Goal: Book appointment/travel/reservation: Register for event/course

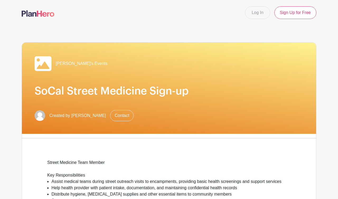
scroll to position [268, 0]
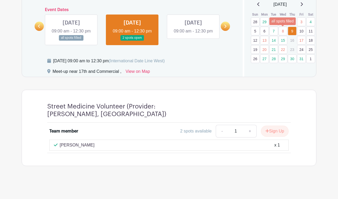
click at [281, 27] on link "8" at bounding box center [282, 31] width 9 height 9
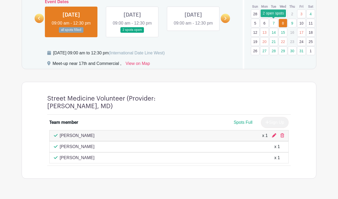
click at [273, 23] on link "7" at bounding box center [273, 23] width 9 height 9
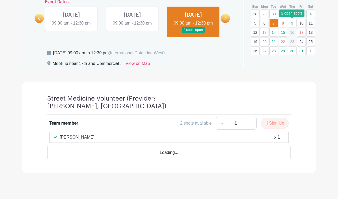
scroll to position [262, 0]
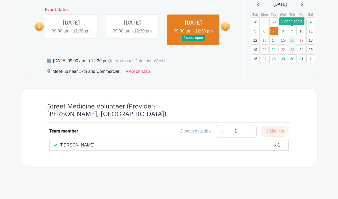
click at [294, 30] on link "9" at bounding box center [291, 31] width 9 height 9
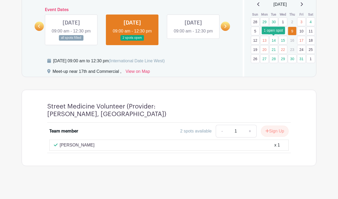
click at [275, 39] on link "14" at bounding box center [273, 40] width 9 height 9
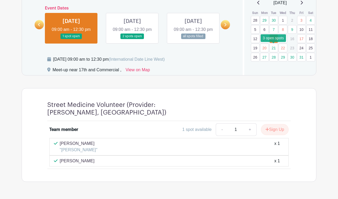
click at [275, 48] on link "21" at bounding box center [273, 48] width 9 height 9
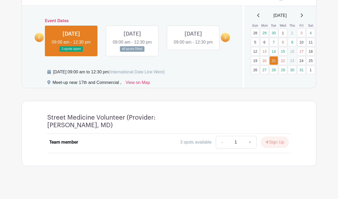
scroll to position [256, 0]
click at [263, 47] on link "13" at bounding box center [264, 51] width 9 height 9
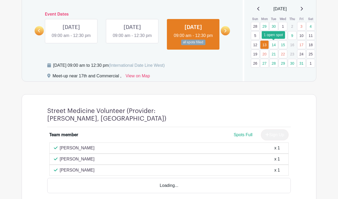
click at [273, 45] on link "14" at bounding box center [273, 44] width 9 height 9
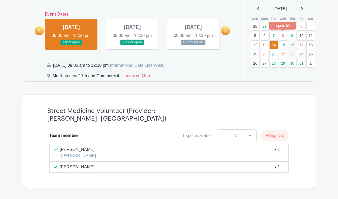
click at [283, 37] on link "8" at bounding box center [282, 35] width 9 height 9
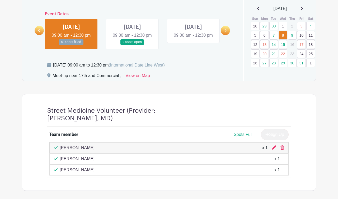
scroll to position [256, 0]
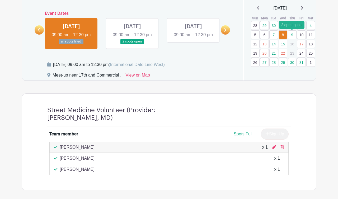
click at [294, 35] on link "9" at bounding box center [291, 34] width 9 height 9
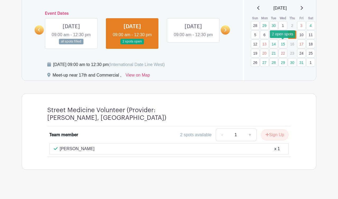
click at [281, 43] on link "15" at bounding box center [282, 44] width 9 height 9
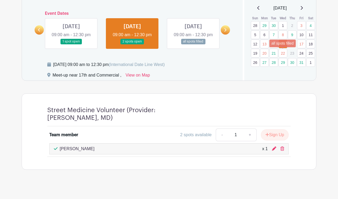
click at [283, 53] on link "22" at bounding box center [282, 53] width 9 height 9
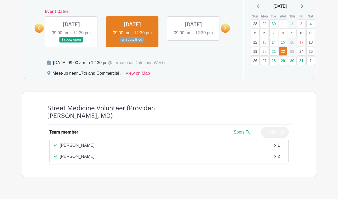
scroll to position [257, 0]
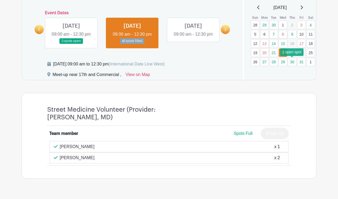
click at [293, 61] on link "30" at bounding box center [291, 61] width 9 height 9
